Goal: Transaction & Acquisition: Purchase product/service

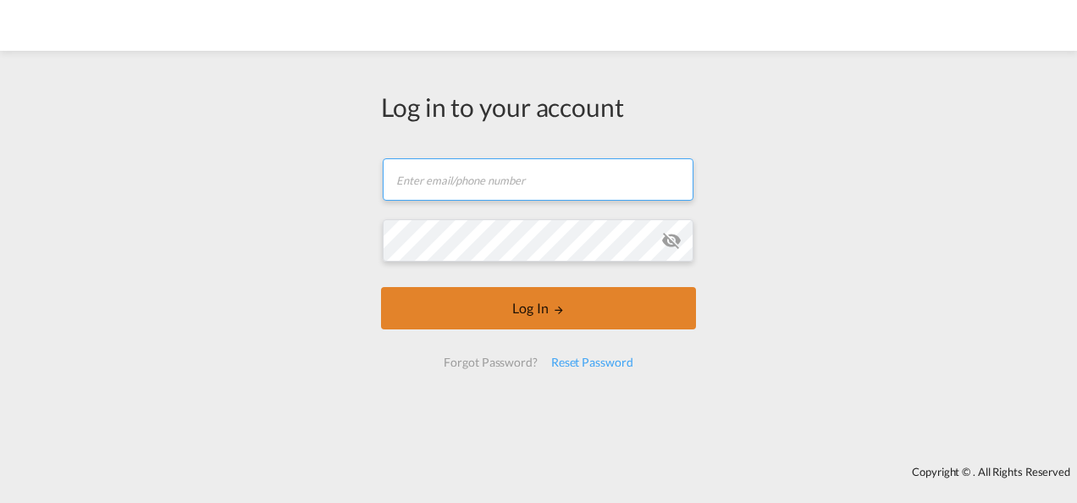
type input "[PERSON_NAME][EMAIL_ADDRESS][PERSON_NAME][DOMAIN_NAME]"
click at [480, 311] on button "Log In" at bounding box center [538, 308] width 315 height 42
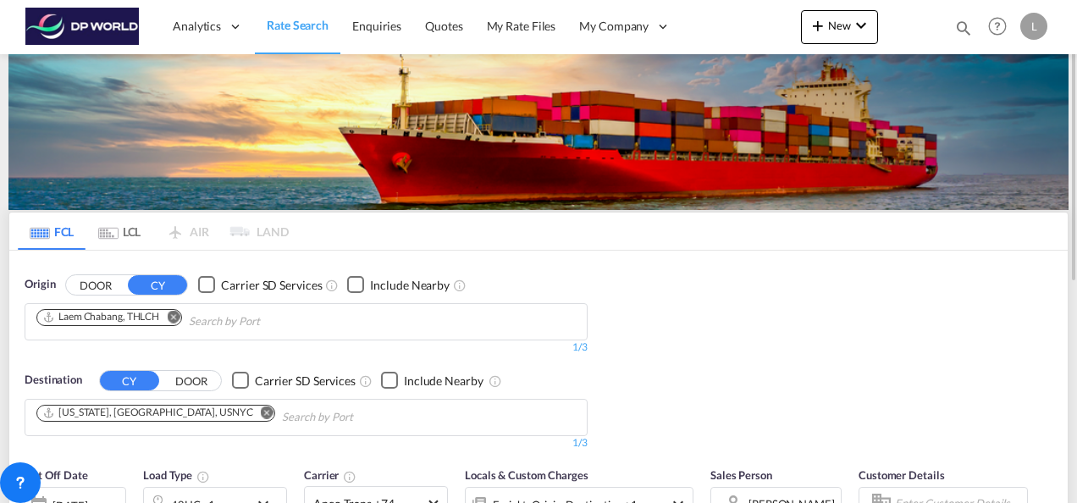
click at [173, 310] on md-icon "Remove" at bounding box center [173, 316] width 13 height 13
click at [108, 317] on input "Chips input." at bounding box center [116, 321] width 161 height 27
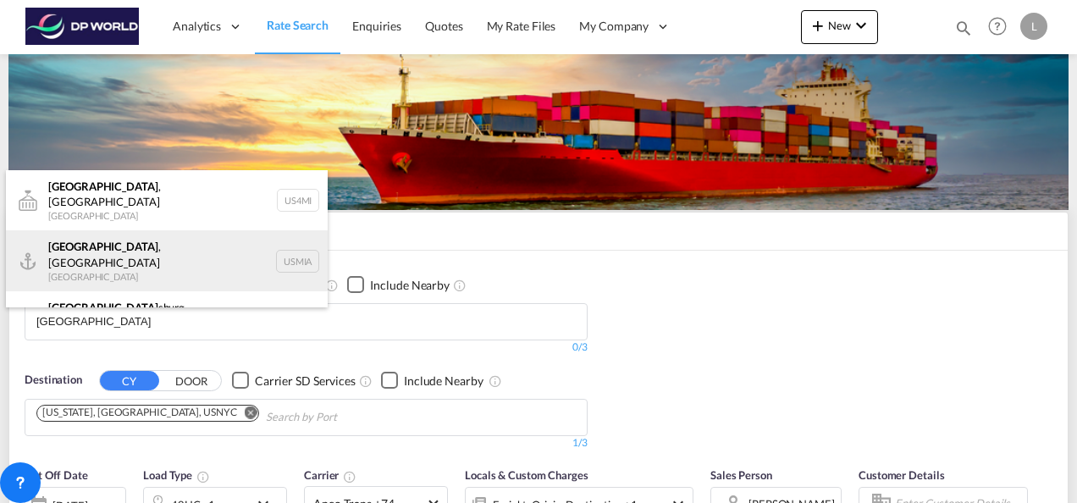
type input "[GEOGRAPHIC_DATA]"
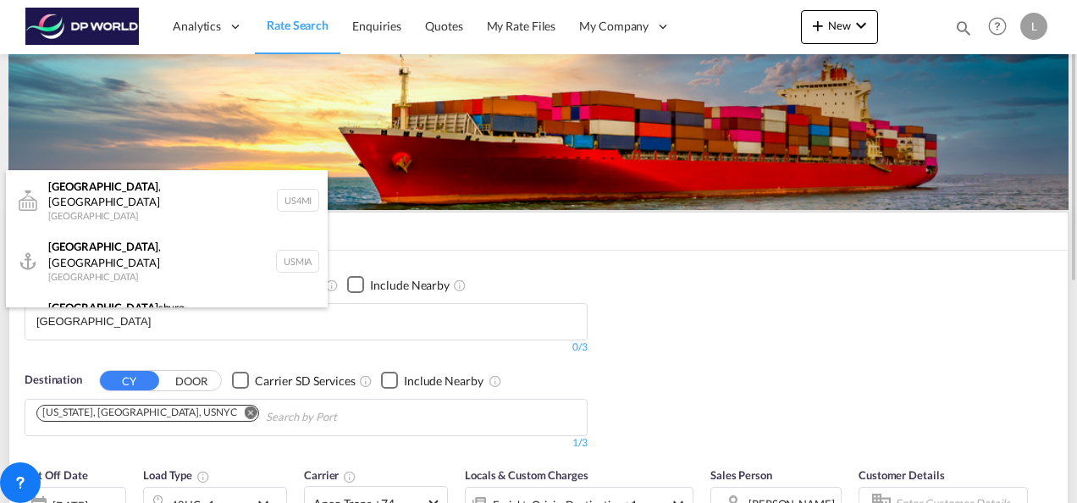
drag, startPoint x: 98, startPoint y: 247, endPoint x: 101, endPoint y: 335, distance: 88.1
click at [98, 247] on div "[GEOGRAPHIC_DATA] , [GEOGRAPHIC_DATA] [GEOGRAPHIC_DATA] USMIA" at bounding box center [167, 260] width 322 height 61
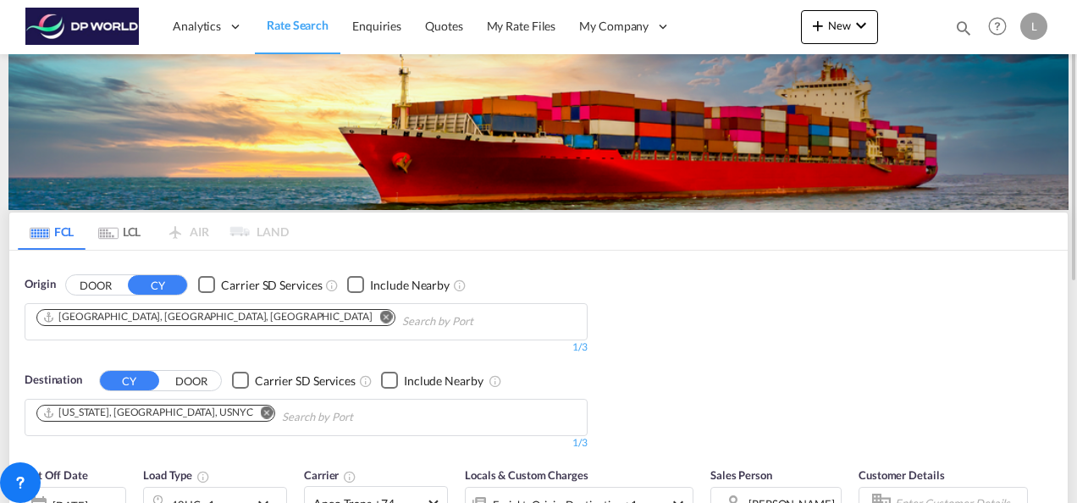
click at [129, 418] on md-chip "[US_STATE], [GEOGRAPHIC_DATA], USNYC" at bounding box center [155, 413] width 239 height 17
click at [261, 406] on md-icon "Remove" at bounding box center [267, 411] width 13 height 13
click at [141, 411] on input "Chips input." at bounding box center [116, 417] width 161 height 27
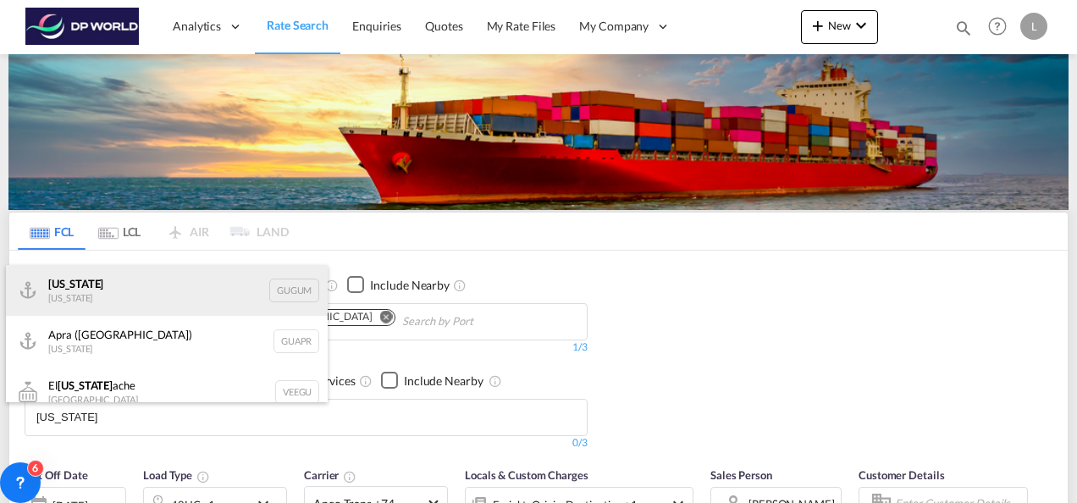
type input "[US_STATE]"
click at [111, 295] on div "[US_STATE] [US_STATE] [GEOGRAPHIC_DATA]" at bounding box center [167, 290] width 322 height 51
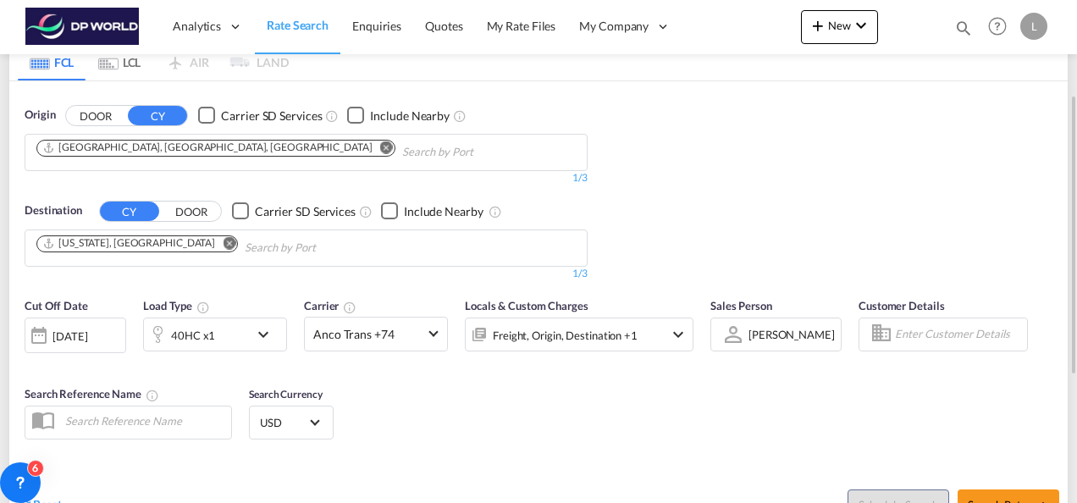
scroll to position [339, 0]
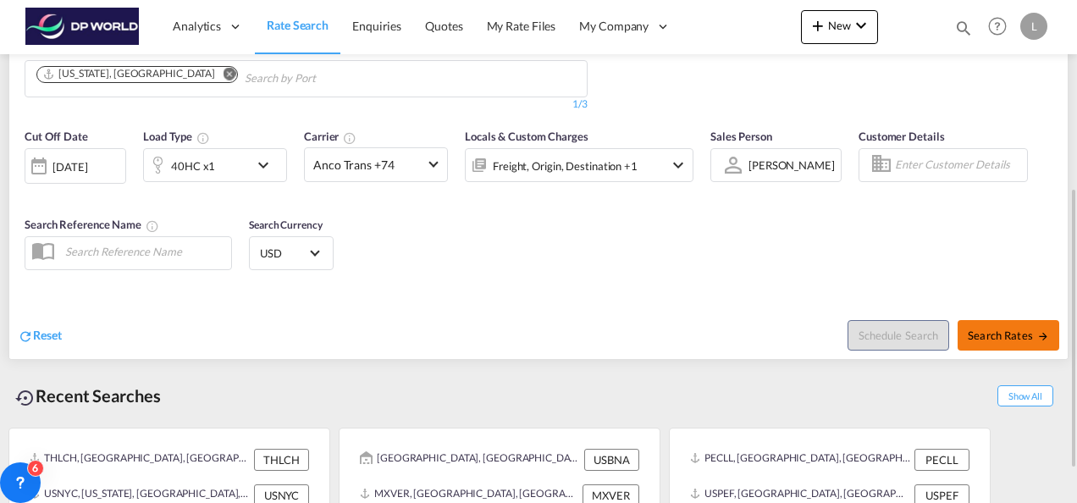
click at [1019, 320] on button "Search Rates" at bounding box center [1008, 335] width 102 height 30
type input "USMIA to GUGUM / [DATE]"
